Goal: Information Seeking & Learning: Learn about a topic

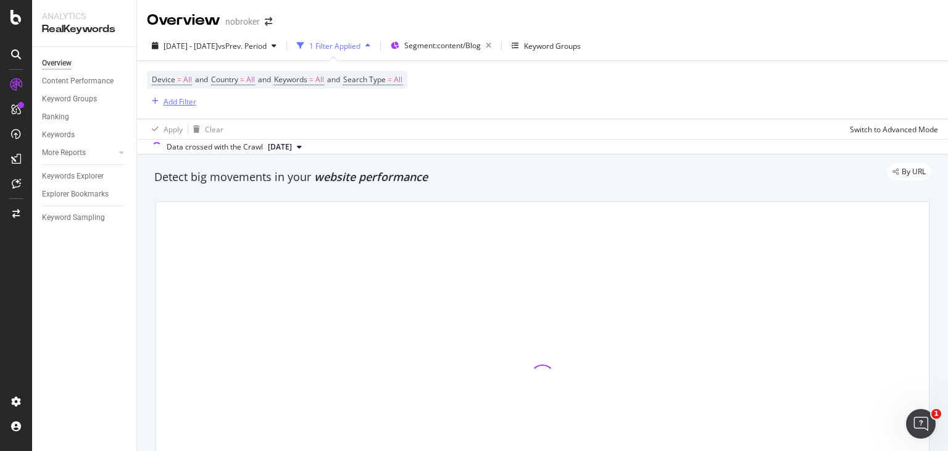
click at [174, 99] on div "Add Filter" at bounding box center [180, 101] width 33 height 10
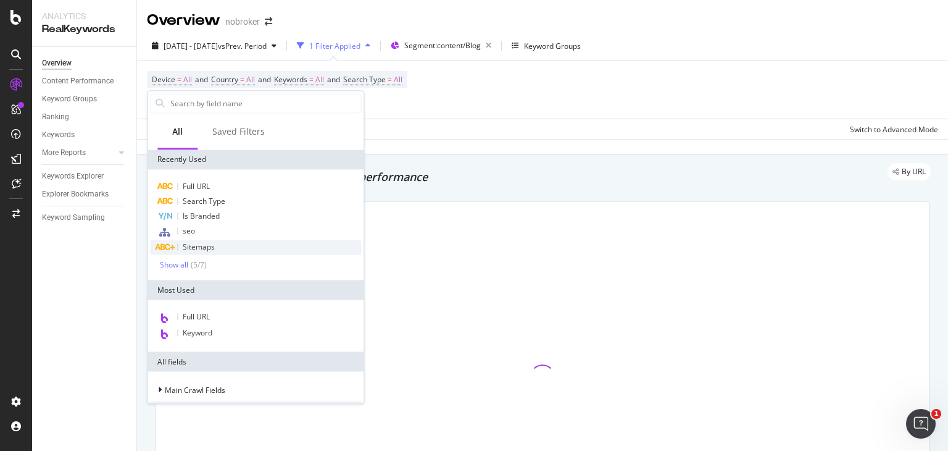
click at [187, 245] on span "Sitemaps" at bounding box center [199, 246] width 32 height 10
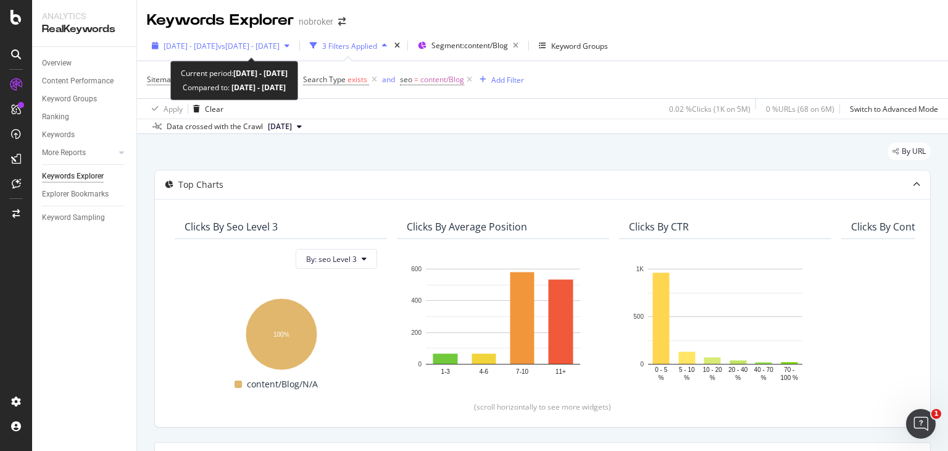
click at [280, 50] on div "[DATE] - [DATE] vs [DATE] - [DATE]" at bounding box center [222, 46] width 116 height 10
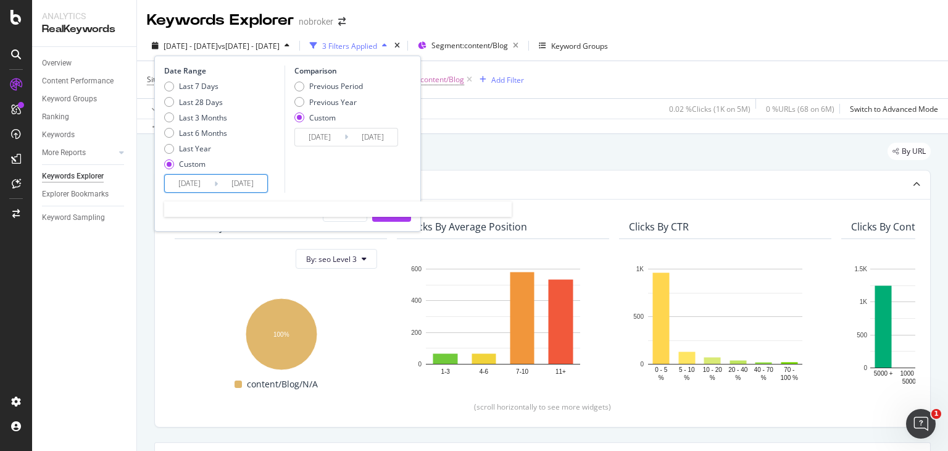
click at [198, 181] on input "[DATE]" at bounding box center [189, 183] width 49 height 17
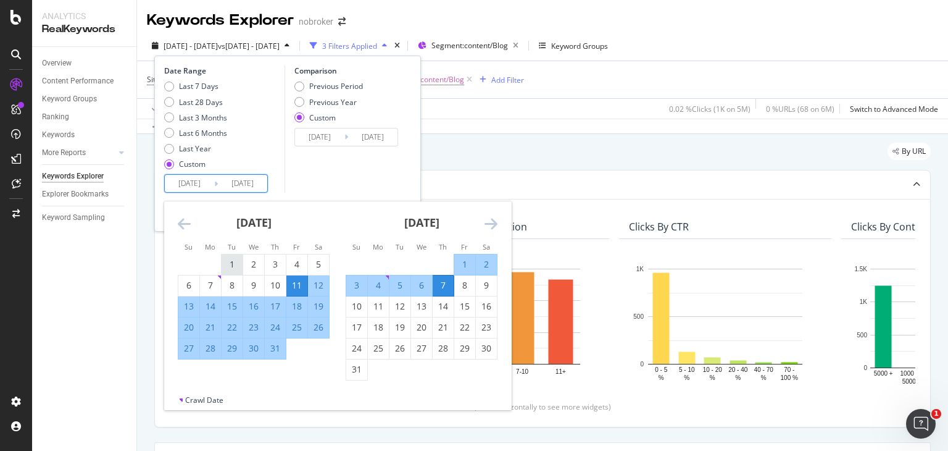
click at [230, 270] on div "1" at bounding box center [232, 264] width 21 height 12
type input "[DATE]"
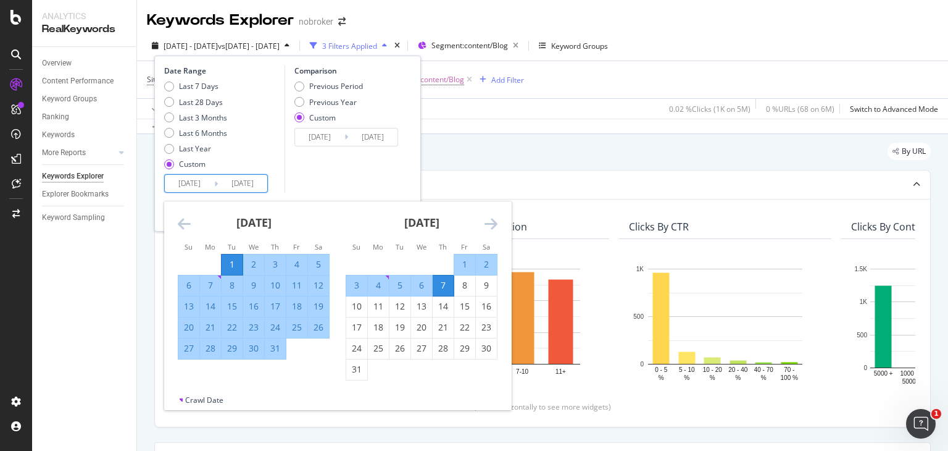
click at [488, 227] on icon "Move forward to switch to the next month." at bounding box center [491, 223] width 13 height 15
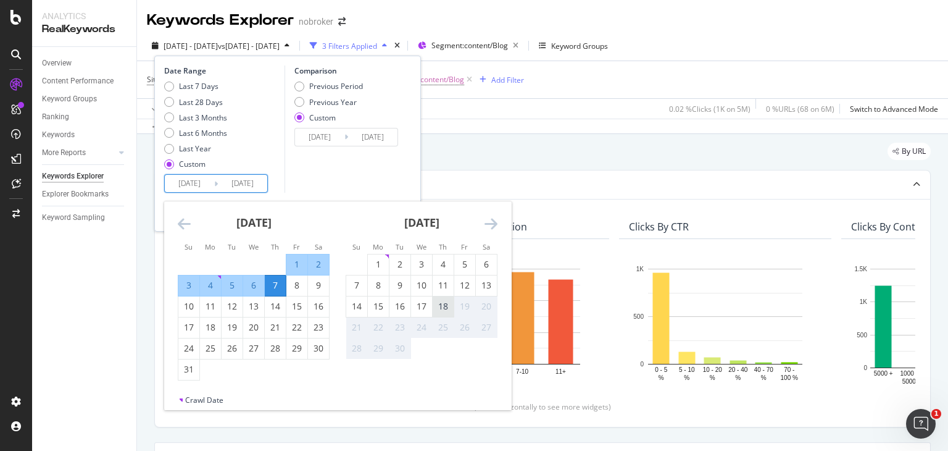
click at [447, 299] on div "18" at bounding box center [443, 306] width 21 height 20
type input "[DATE]"
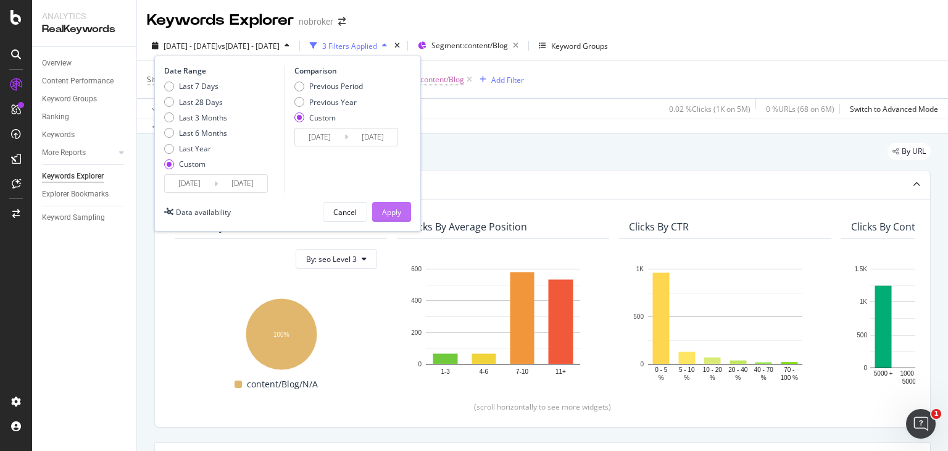
click at [386, 205] on div "Apply" at bounding box center [391, 211] width 19 height 19
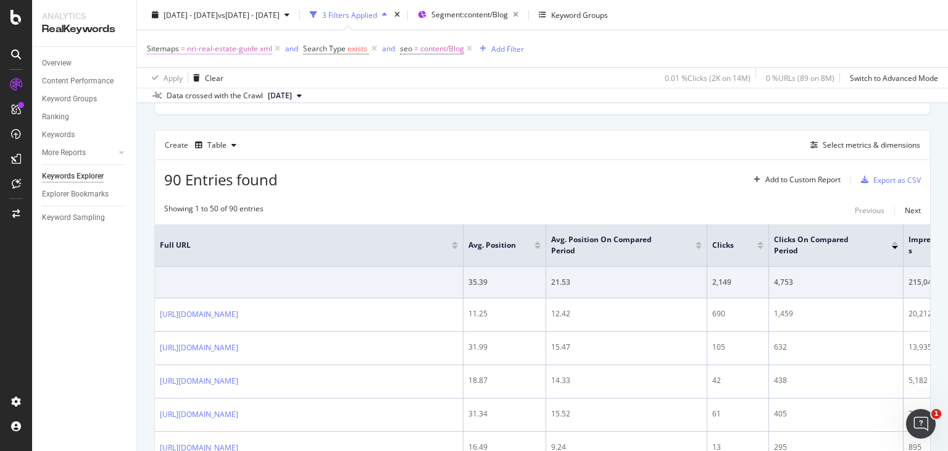
click at [220, 50] on span "nri-real-estate-guide.xml" at bounding box center [229, 48] width 85 height 17
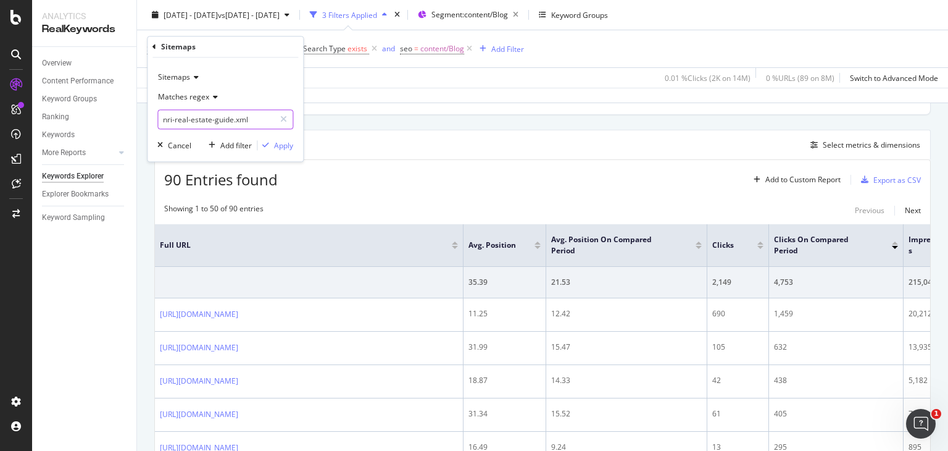
click at [239, 118] on input "nri-real-estate-guide.xml" at bounding box center [216, 120] width 117 height 20
click at [280, 118] on div at bounding box center [284, 120] width 18 height 20
click at [217, 124] on input "text" at bounding box center [225, 120] width 135 height 20
paste input "real-estate-legal-guide.xml"
type input "real-estate-legal-guide.xml"
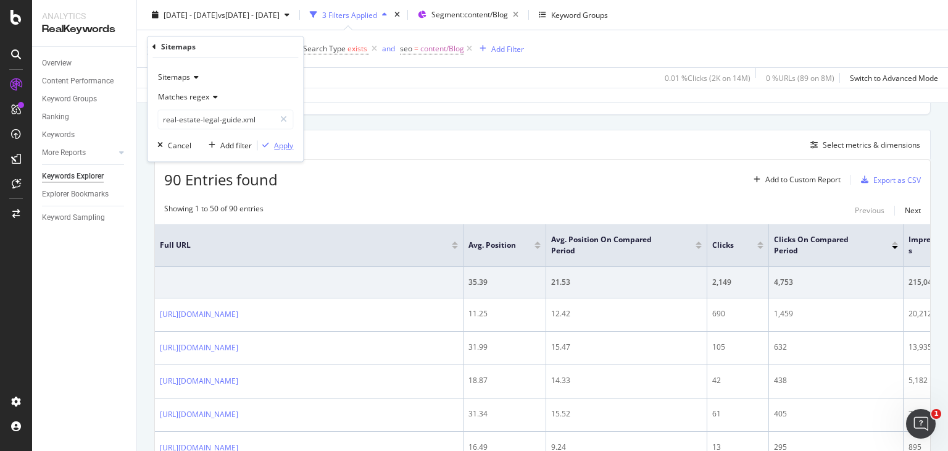
click at [276, 148] on div "Apply" at bounding box center [283, 145] width 19 height 10
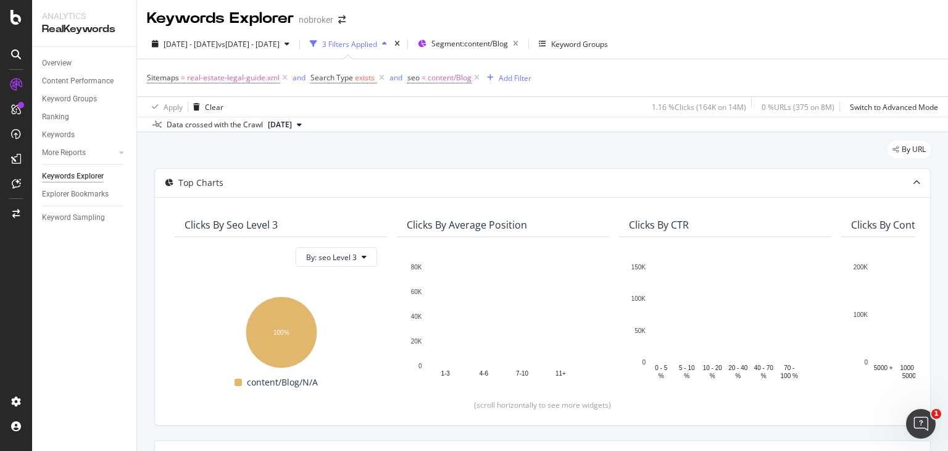
scroll to position [1, 0]
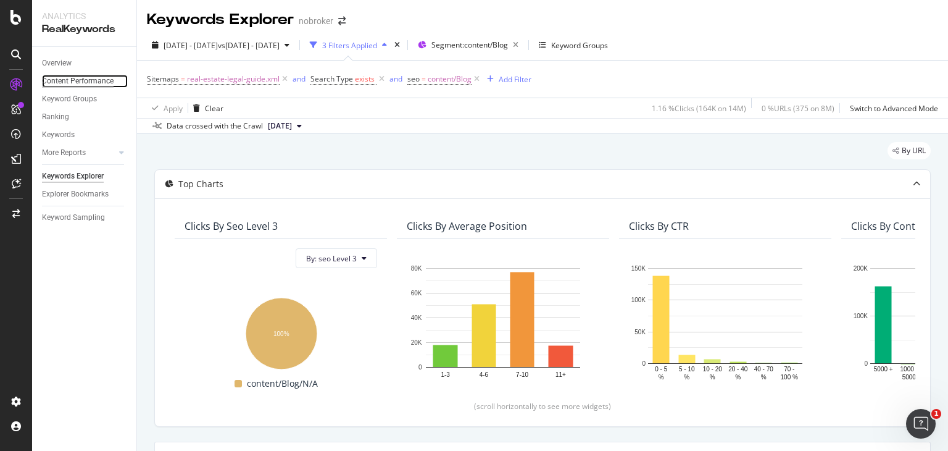
click at [82, 79] on div "Content Performance" at bounding box center [78, 81] width 72 height 13
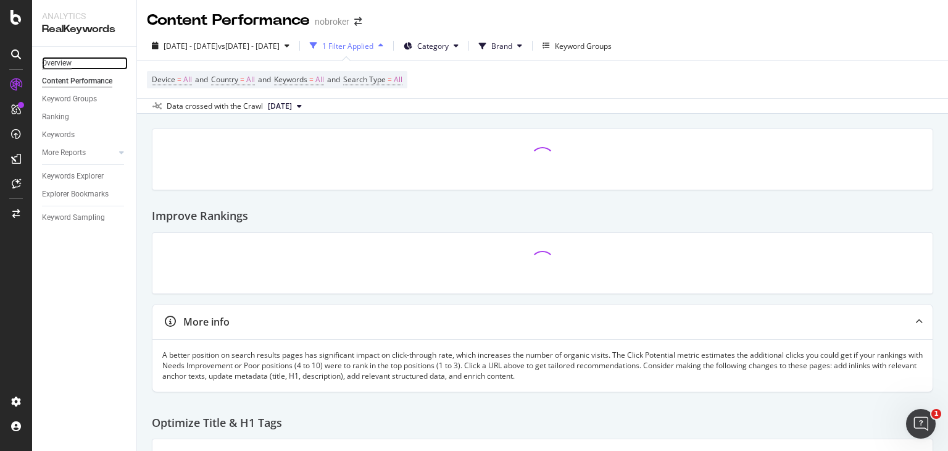
click at [63, 60] on div "Overview" at bounding box center [57, 63] width 30 height 13
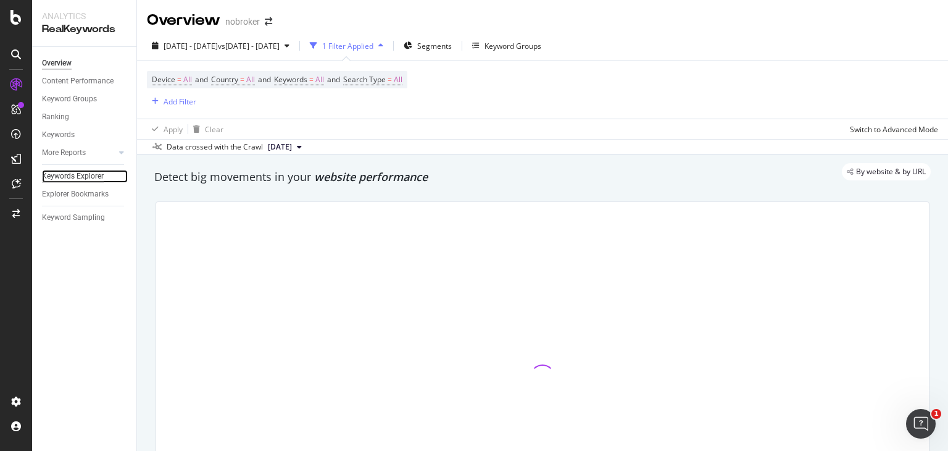
click at [84, 171] on div "Keywords Explorer" at bounding box center [73, 176] width 62 height 13
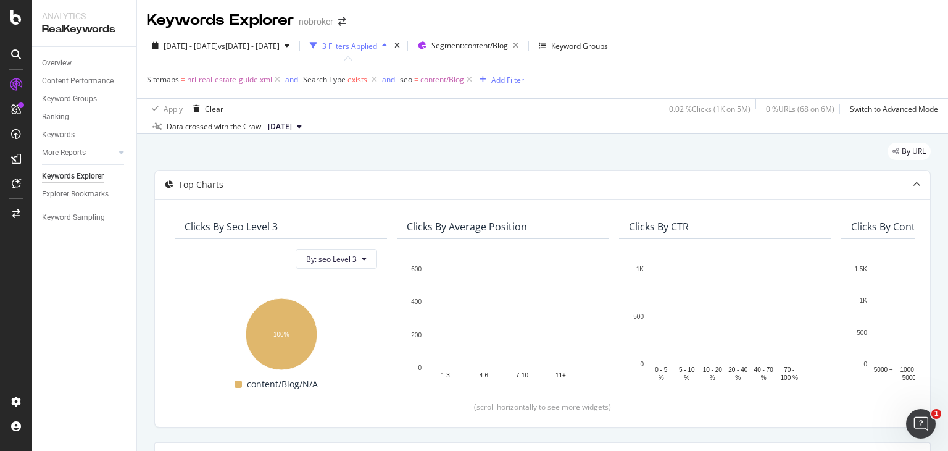
click at [235, 79] on span "nri-real-estate-guide.xml" at bounding box center [229, 79] width 85 height 17
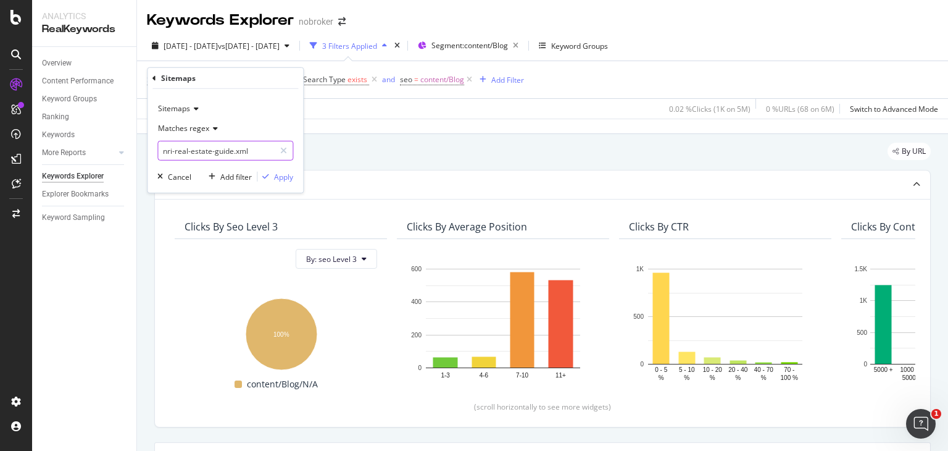
click at [246, 155] on input "nri-real-estate-guide.xml" at bounding box center [216, 151] width 117 height 20
paste input "real-estate-legal-guide.xml"
type input "real-estate-legal-guide.xml"
click at [278, 176] on div "Apply" at bounding box center [283, 176] width 19 height 10
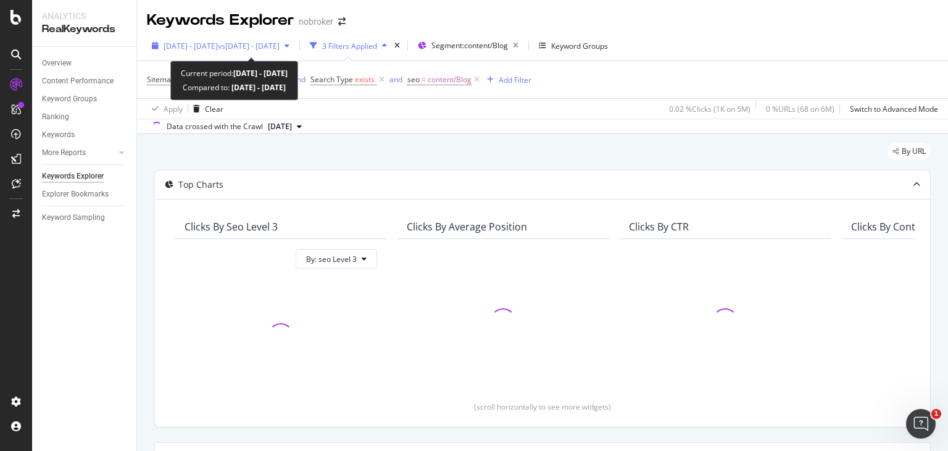
click at [280, 45] on span "vs 2024 Aug. 1st - Sep. 30th" at bounding box center [249, 46] width 62 height 10
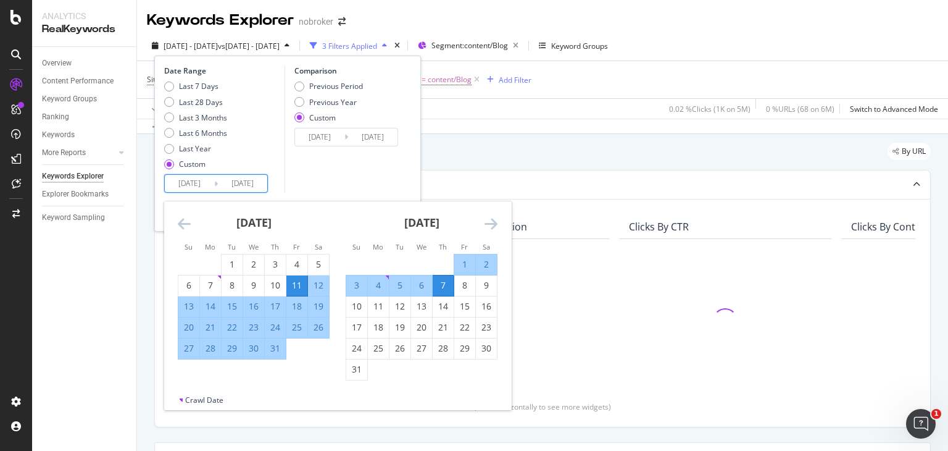
click at [210, 182] on input "[DATE]" at bounding box center [189, 183] width 49 height 17
click at [235, 260] on div "1" at bounding box center [232, 264] width 21 height 12
type input "[DATE]"
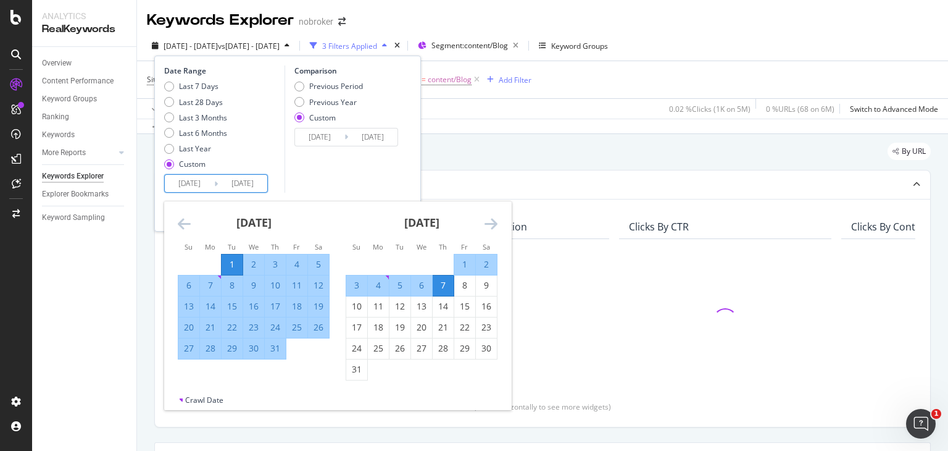
click at [493, 220] on icon "Move forward to switch to the next month." at bounding box center [491, 223] width 13 height 15
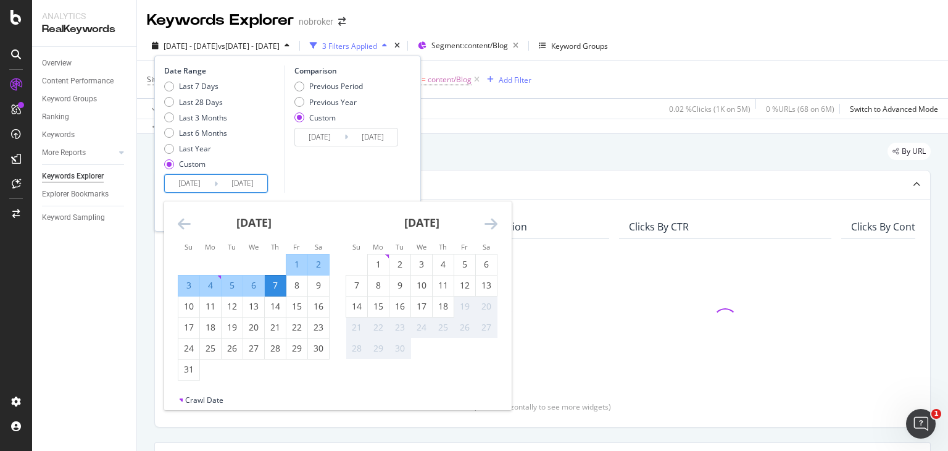
click at [185, 220] on icon "Move backward to switch to the previous month." at bounding box center [184, 223] width 13 height 15
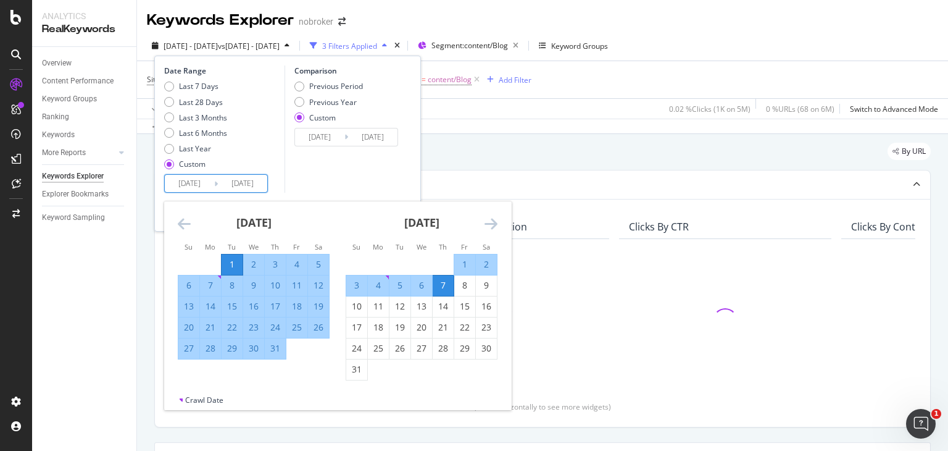
click at [466, 264] on div "1" at bounding box center [464, 264] width 21 height 12
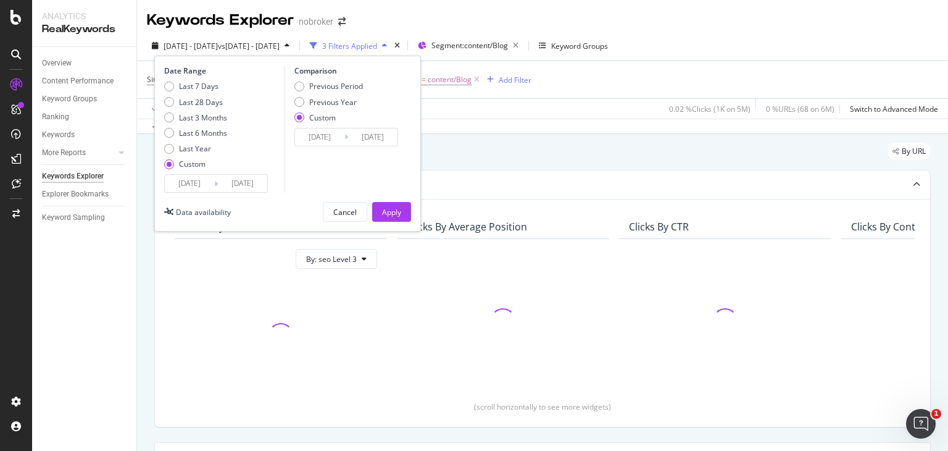
type input "2025/08/01"
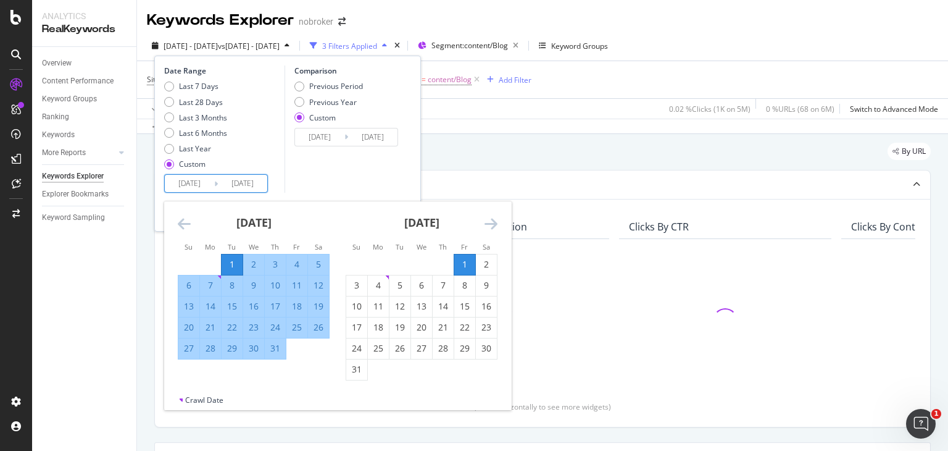
click at [201, 181] on input "[DATE]" at bounding box center [189, 183] width 49 height 17
click at [383, 303] on div "11" at bounding box center [378, 306] width 21 height 12
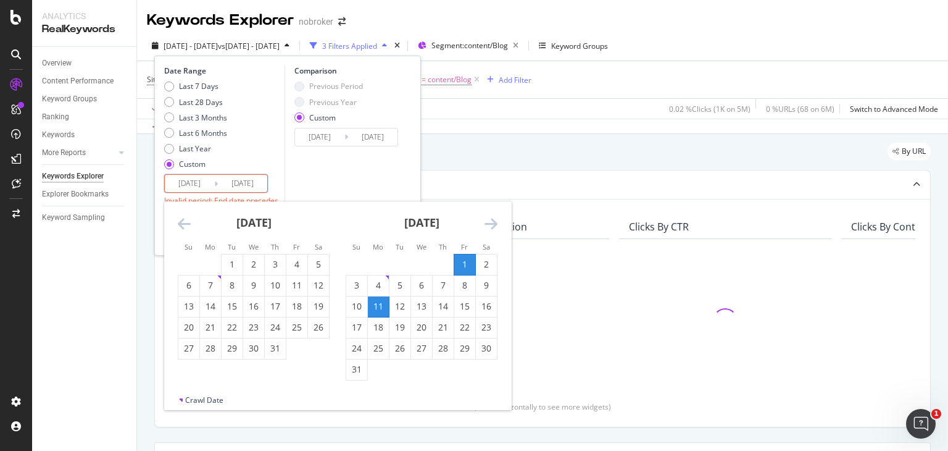
click at [462, 260] on div "1" at bounding box center [464, 264] width 21 height 12
type input "2025/08/01"
click at [492, 227] on icon "Move forward to switch to the next month." at bounding box center [491, 223] width 13 height 15
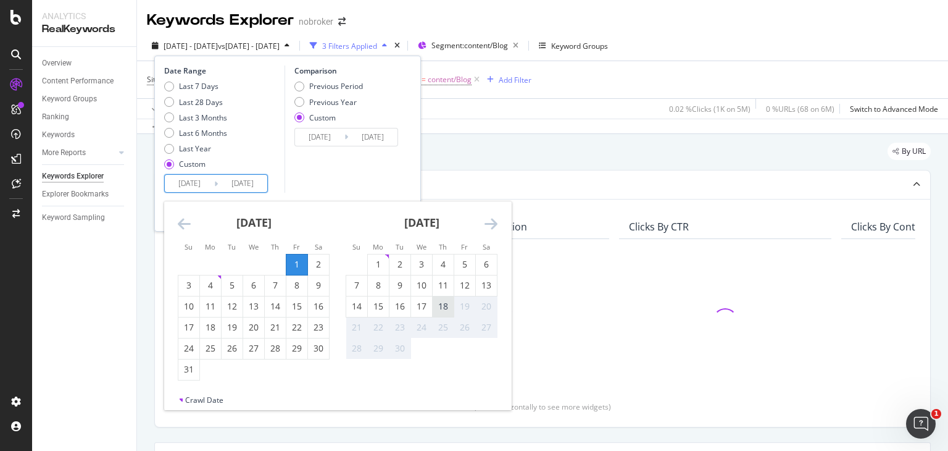
click at [449, 307] on div "18" at bounding box center [443, 306] width 21 height 12
type input "[DATE]"
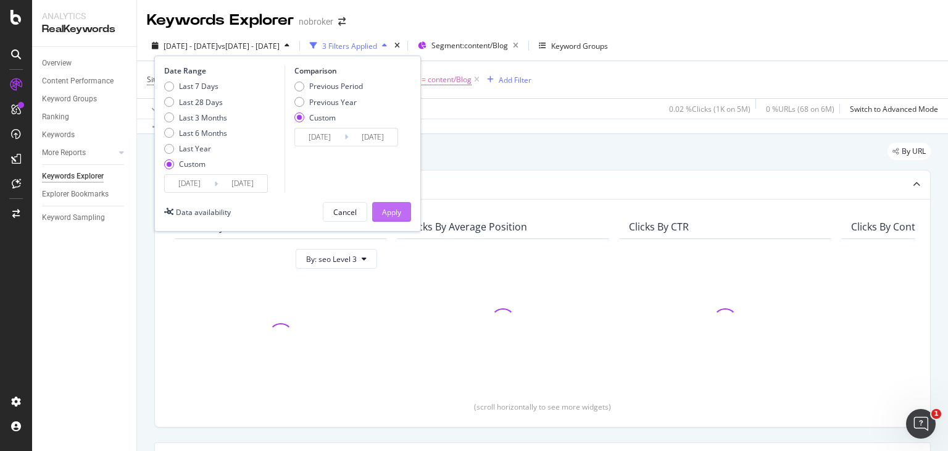
click at [402, 218] on button "Apply" at bounding box center [391, 212] width 39 height 20
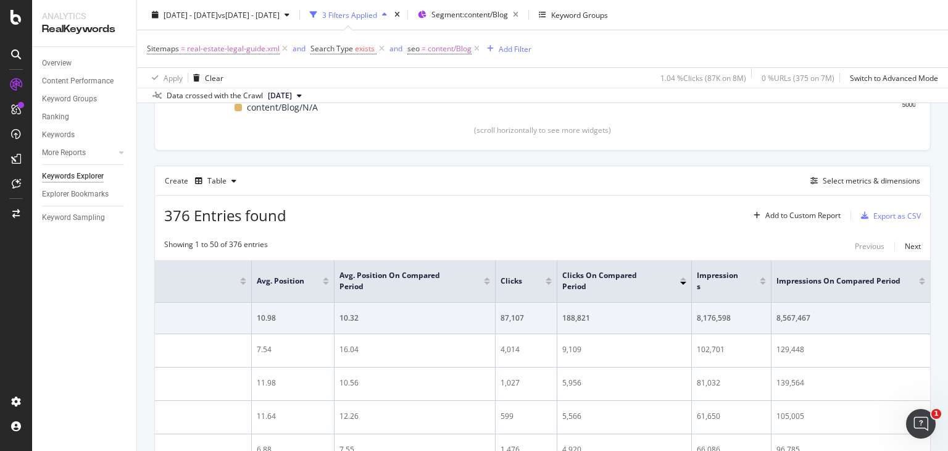
scroll to position [277, 0]
